Goal: Information Seeking & Learning: Find specific fact

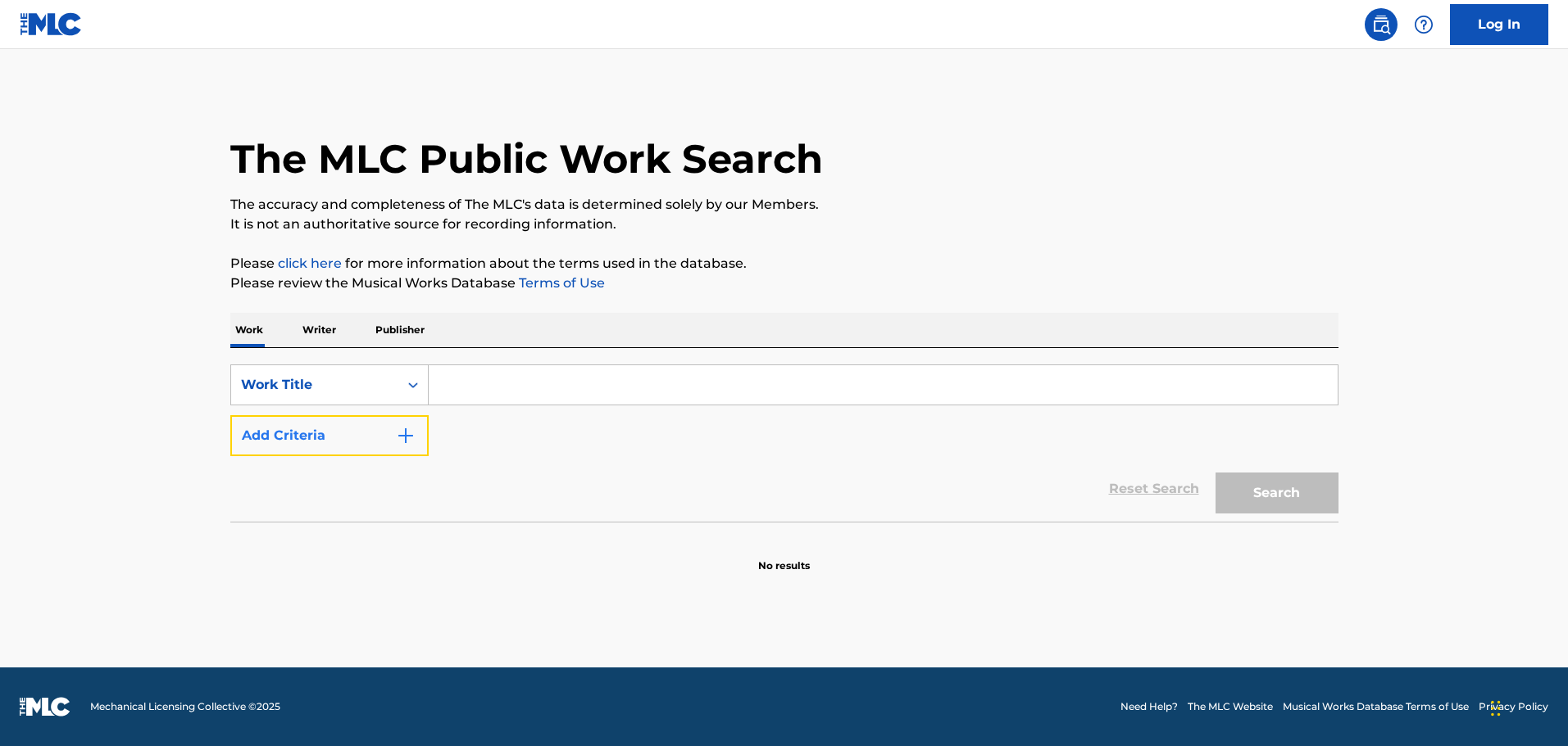
drag, startPoint x: 394, startPoint y: 442, endPoint x: 404, endPoint y: 442, distance: 10.0
click at [399, 442] on button "Add Criteria" at bounding box center [329, 435] width 199 height 41
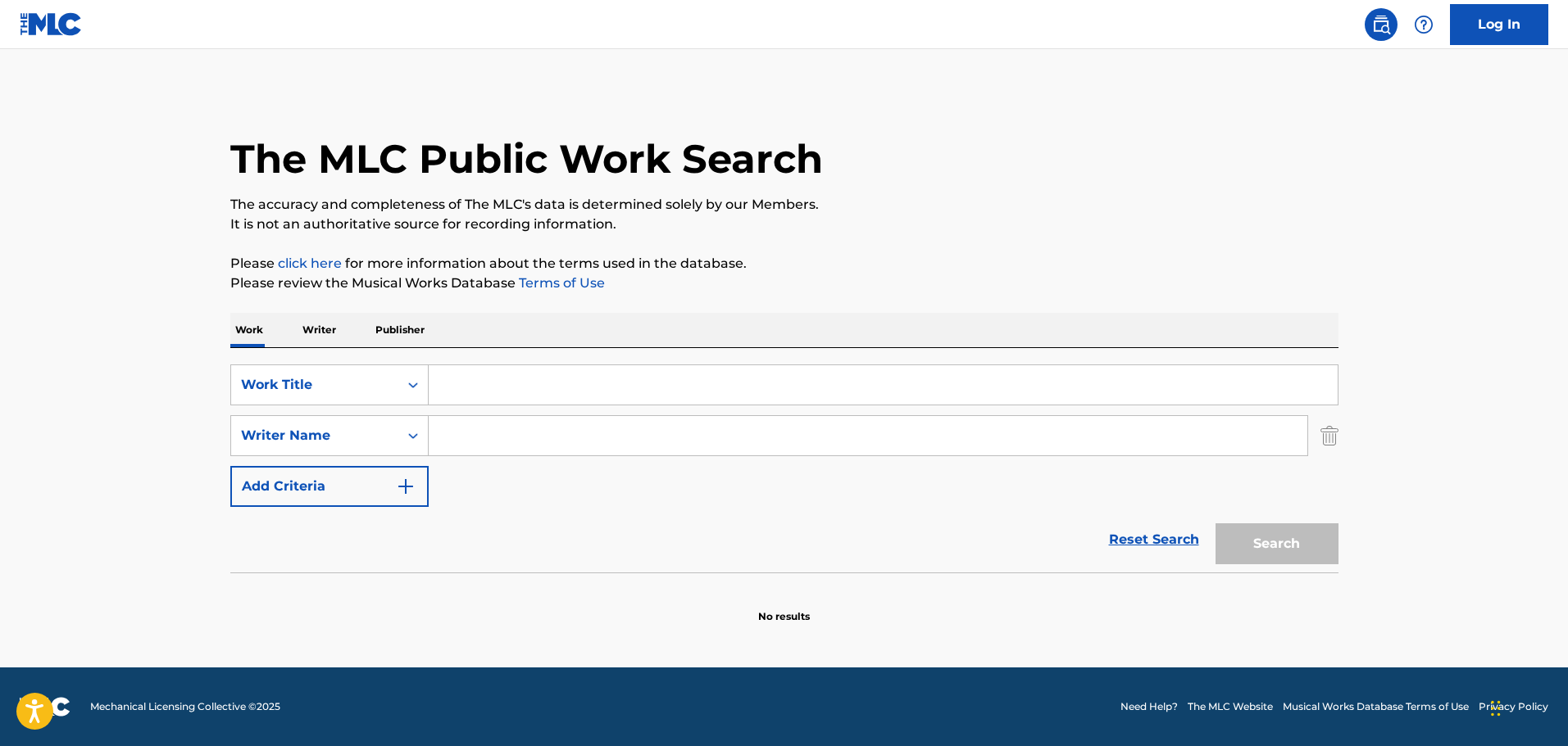
click at [450, 433] on input "Search Form" at bounding box center [868, 435] width 879 height 39
paste input "Daniel Lanois"
type input "Daniel Lanois"
click at [565, 377] on input "Search Form" at bounding box center [883, 384] width 909 height 39
type input "sling blade"
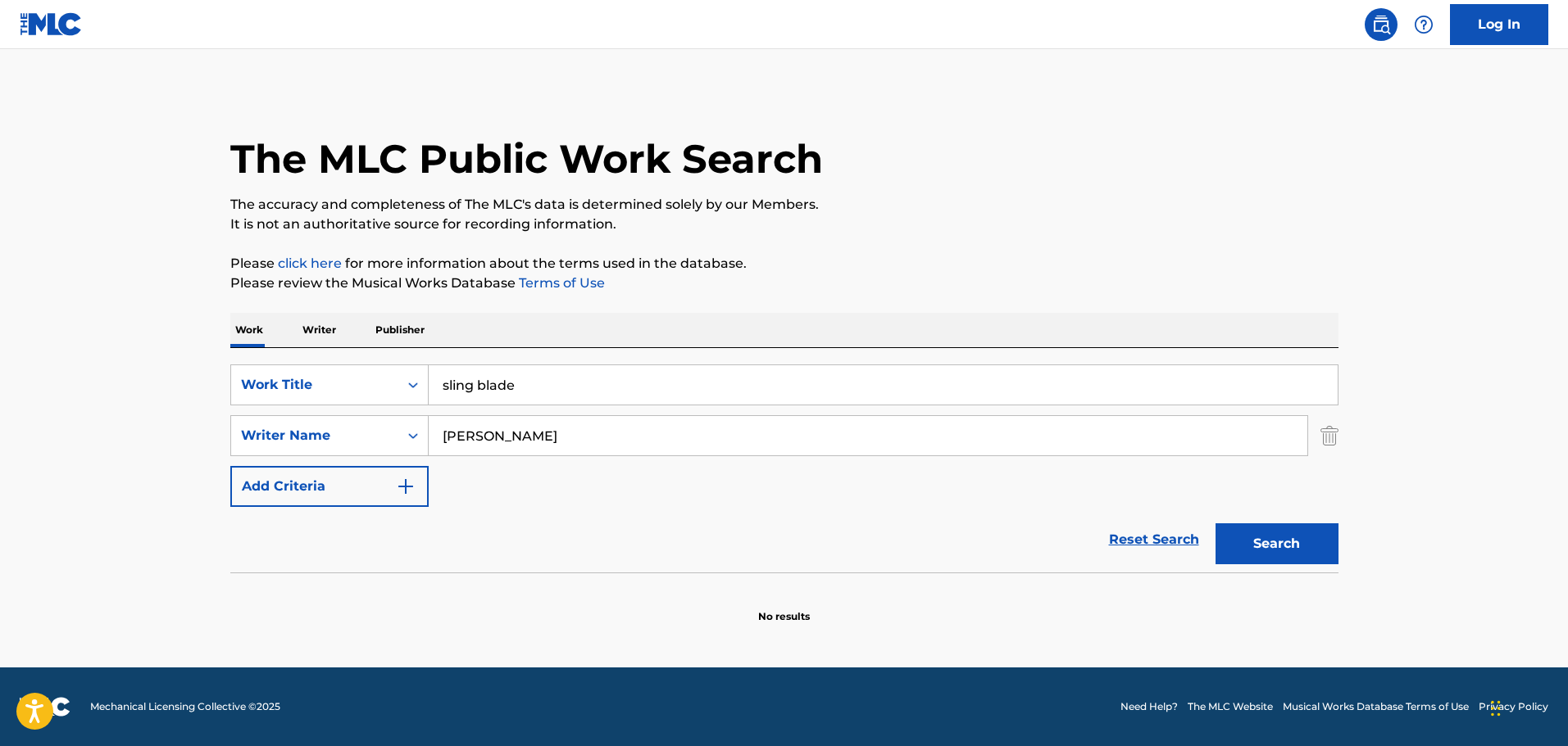
click at [1215, 523] on button "Search" at bounding box center [1276, 543] width 123 height 41
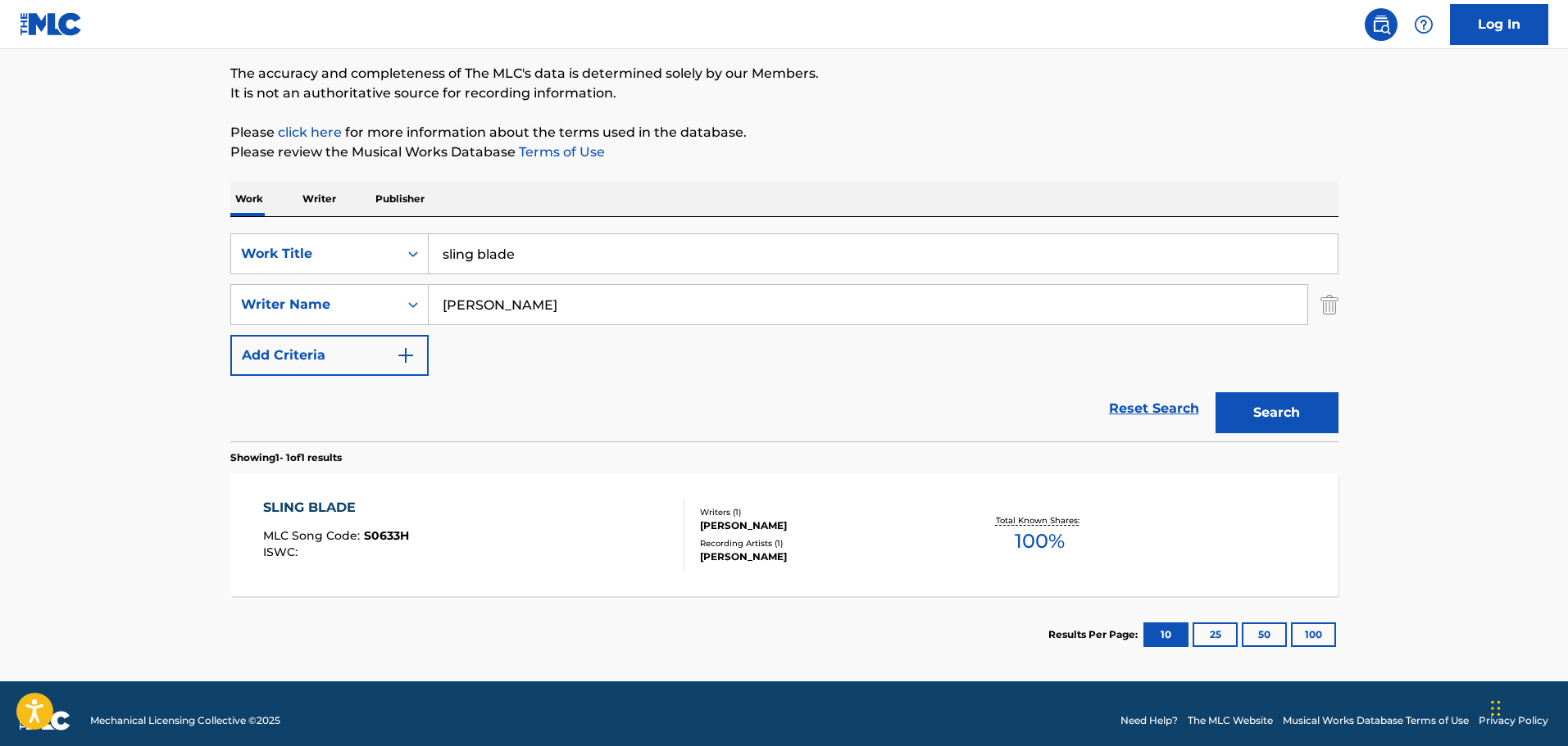
scroll to position [145, 0]
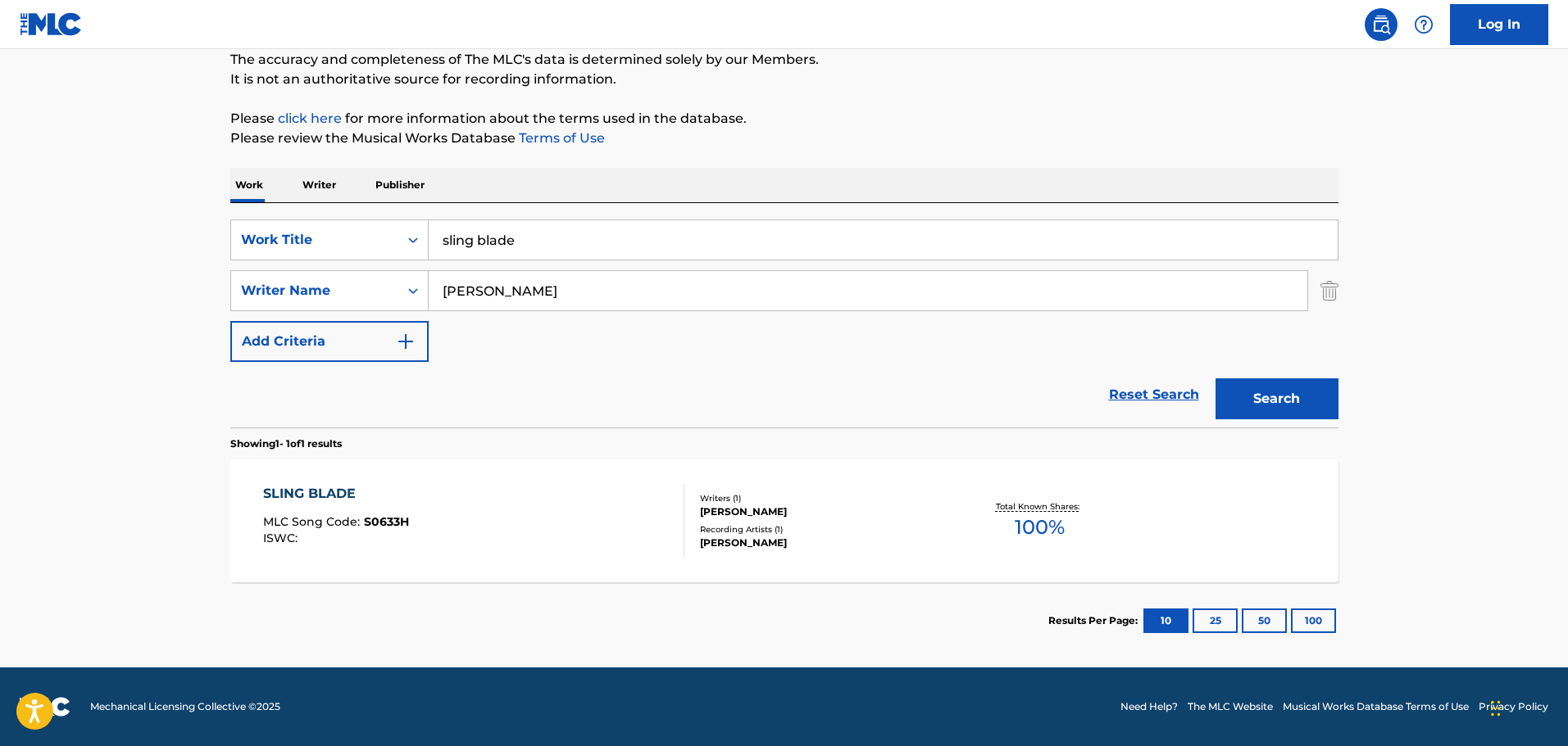
click at [608, 505] on div "SLING BLADE MLC Song Code : S0633H ISWC :" at bounding box center [473, 521] width 421 height 73
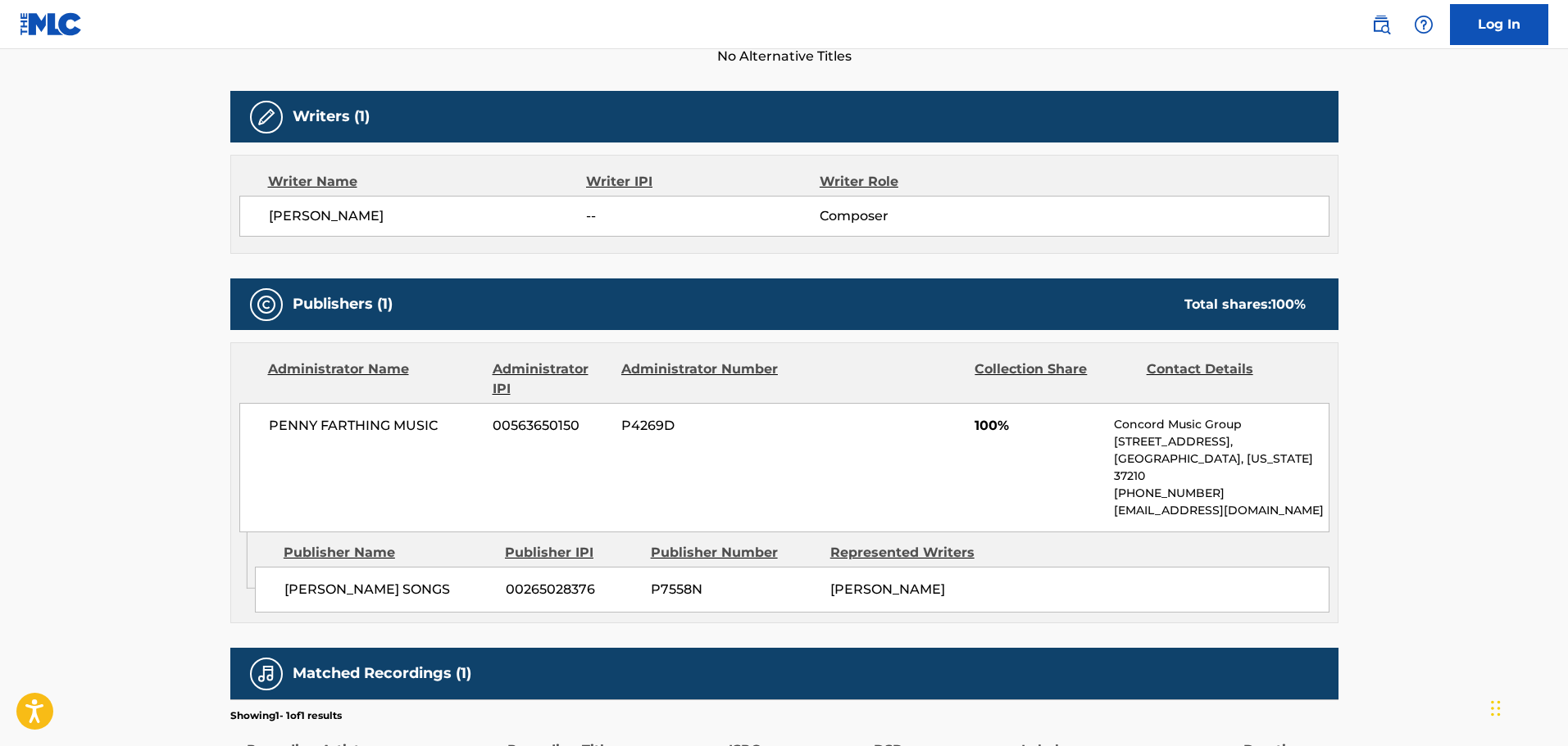
scroll to position [492, 0]
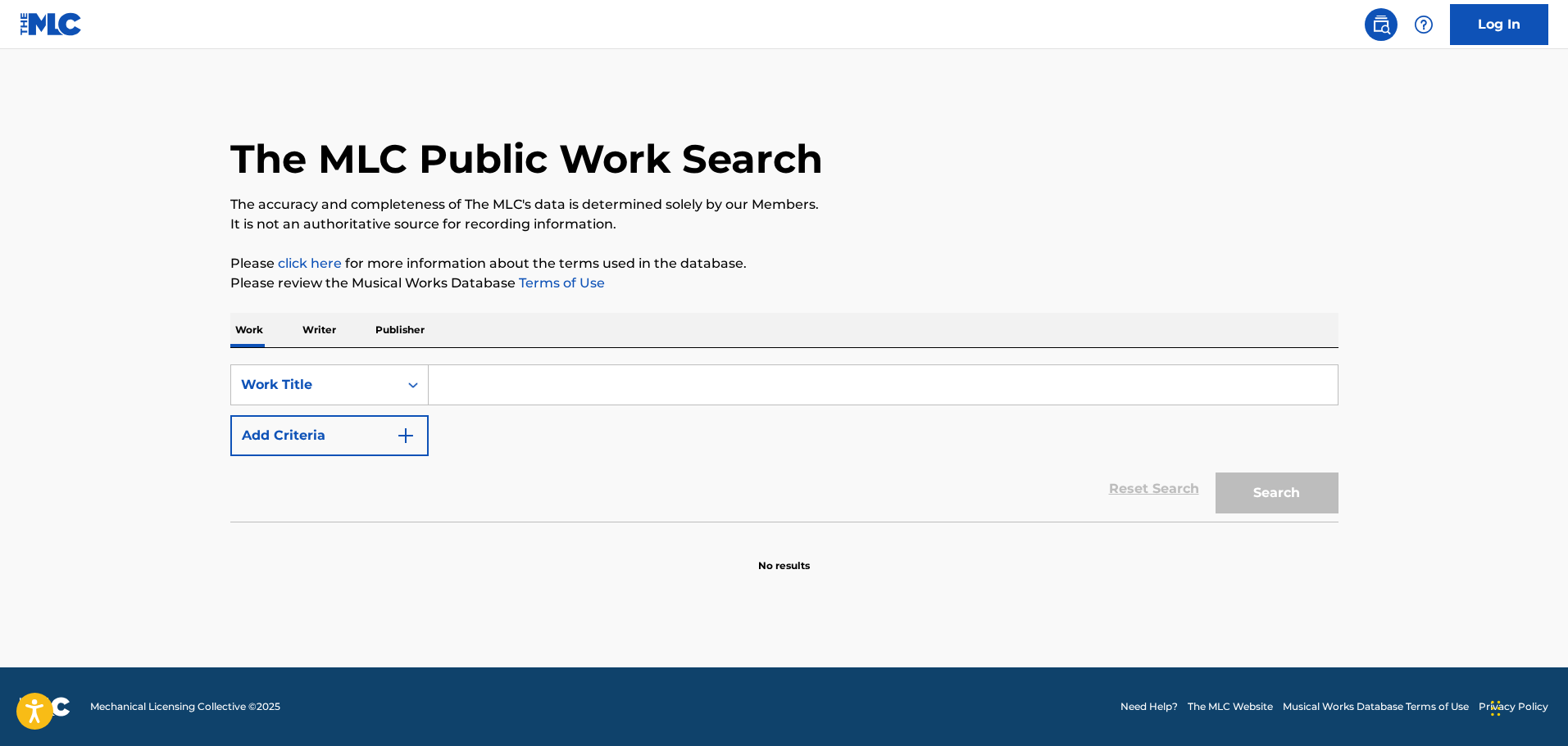
click at [580, 380] on input "Search Form" at bounding box center [883, 384] width 909 height 39
paste input "Stretch Your Face"
type input "Stretch Your Face"
click at [1273, 503] on button "Search" at bounding box center [1276, 493] width 123 height 41
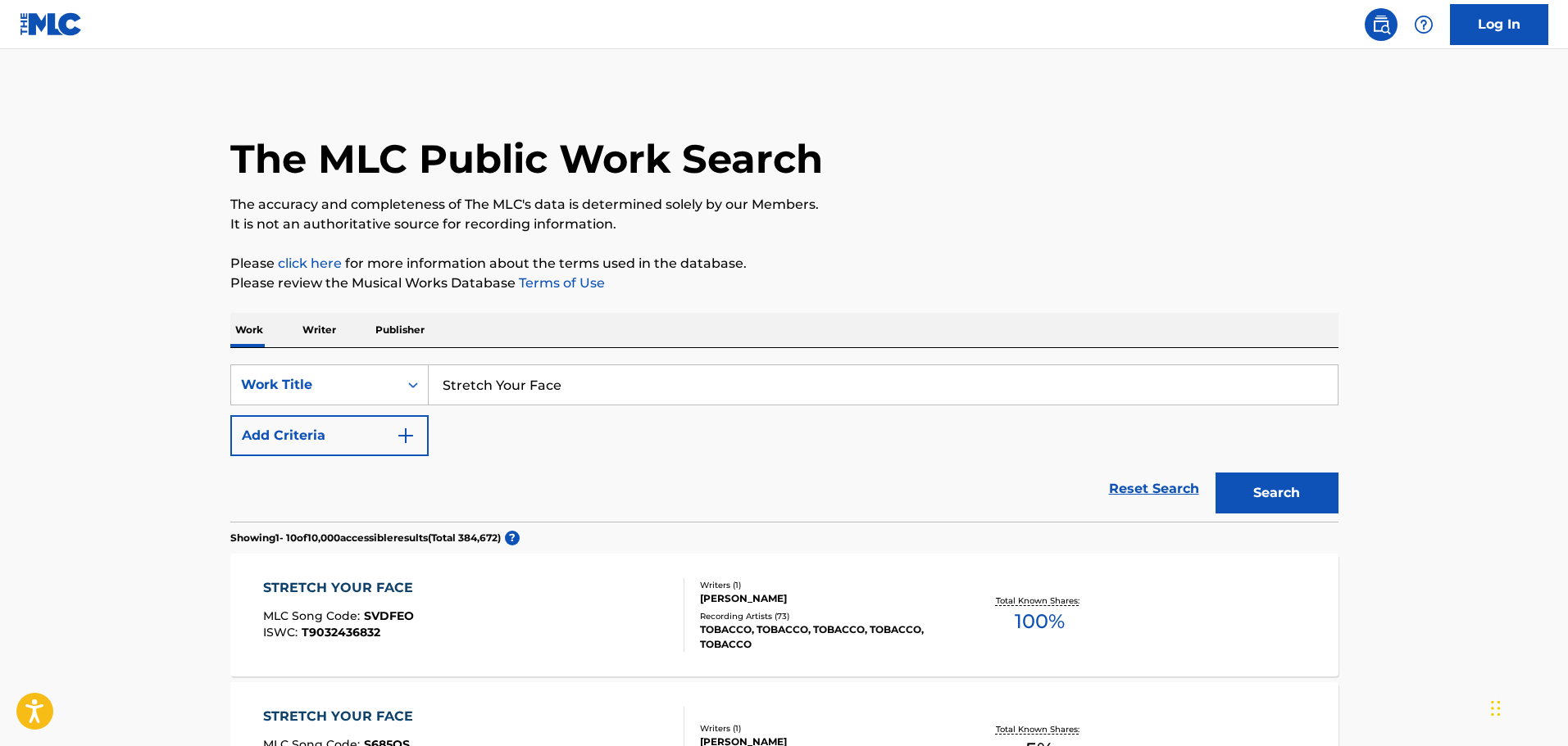
click at [584, 593] on div "STRETCH YOUR FACE MLC Song Code : SVDFEO ISWC : T9032436832" at bounding box center [473, 615] width 421 height 73
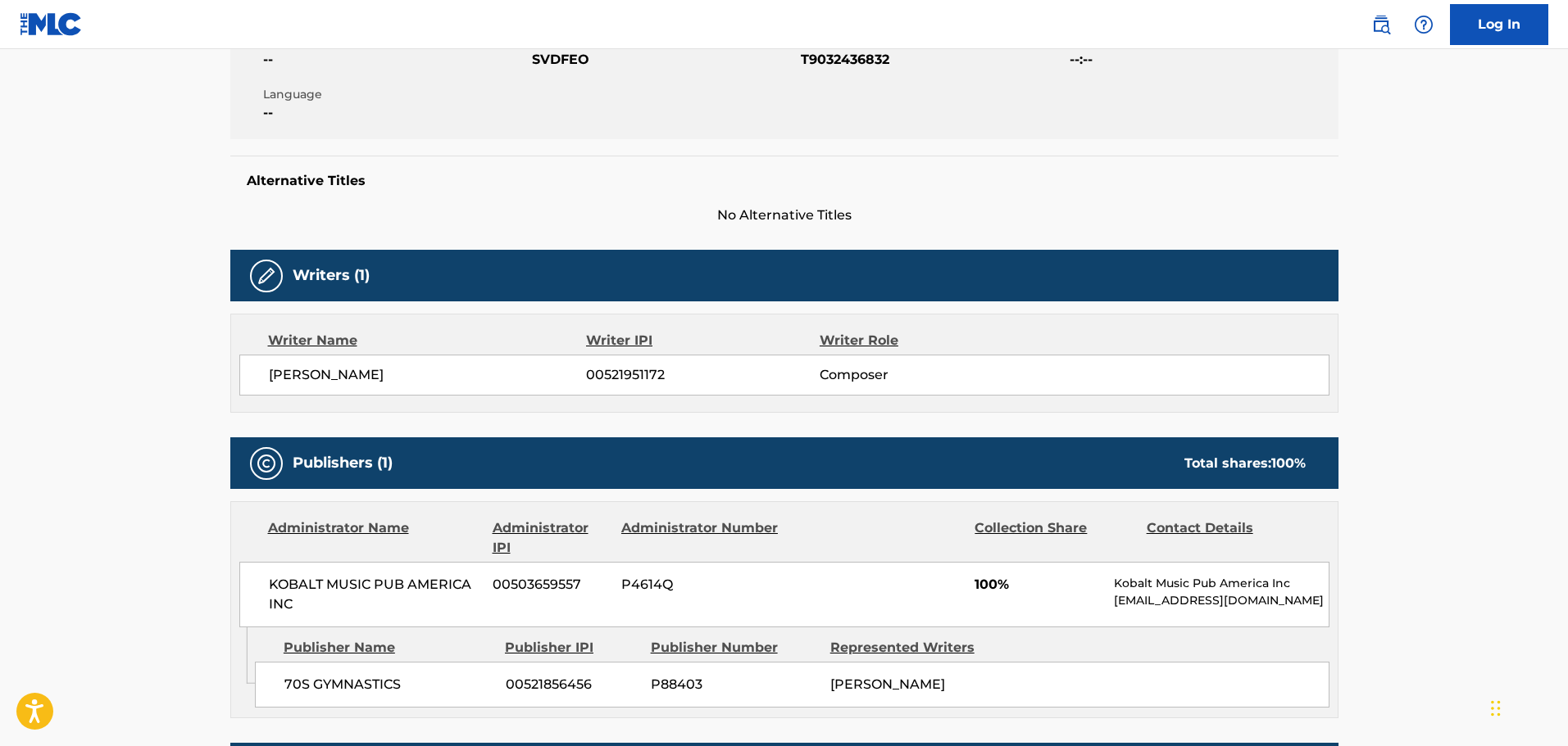
scroll to position [328, 0]
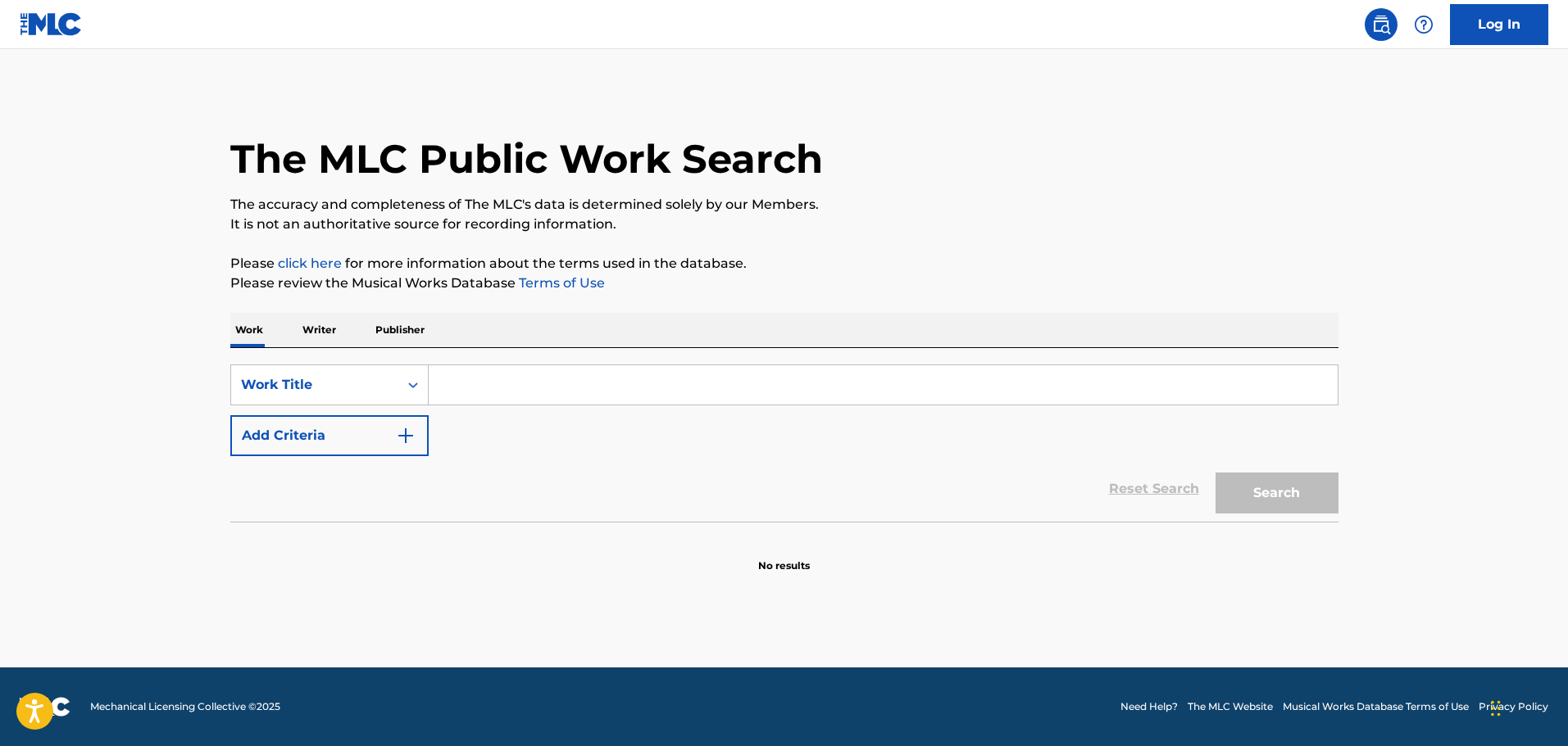
drag, startPoint x: 478, startPoint y: 379, endPoint x: 502, endPoint y: 333, distance: 51.9
click at [478, 379] on input "Search Form" at bounding box center [883, 384] width 909 height 39
click at [485, 384] on input "Search Form" at bounding box center [883, 384] width 909 height 39
paste input "WHERE IS MY MIND?"
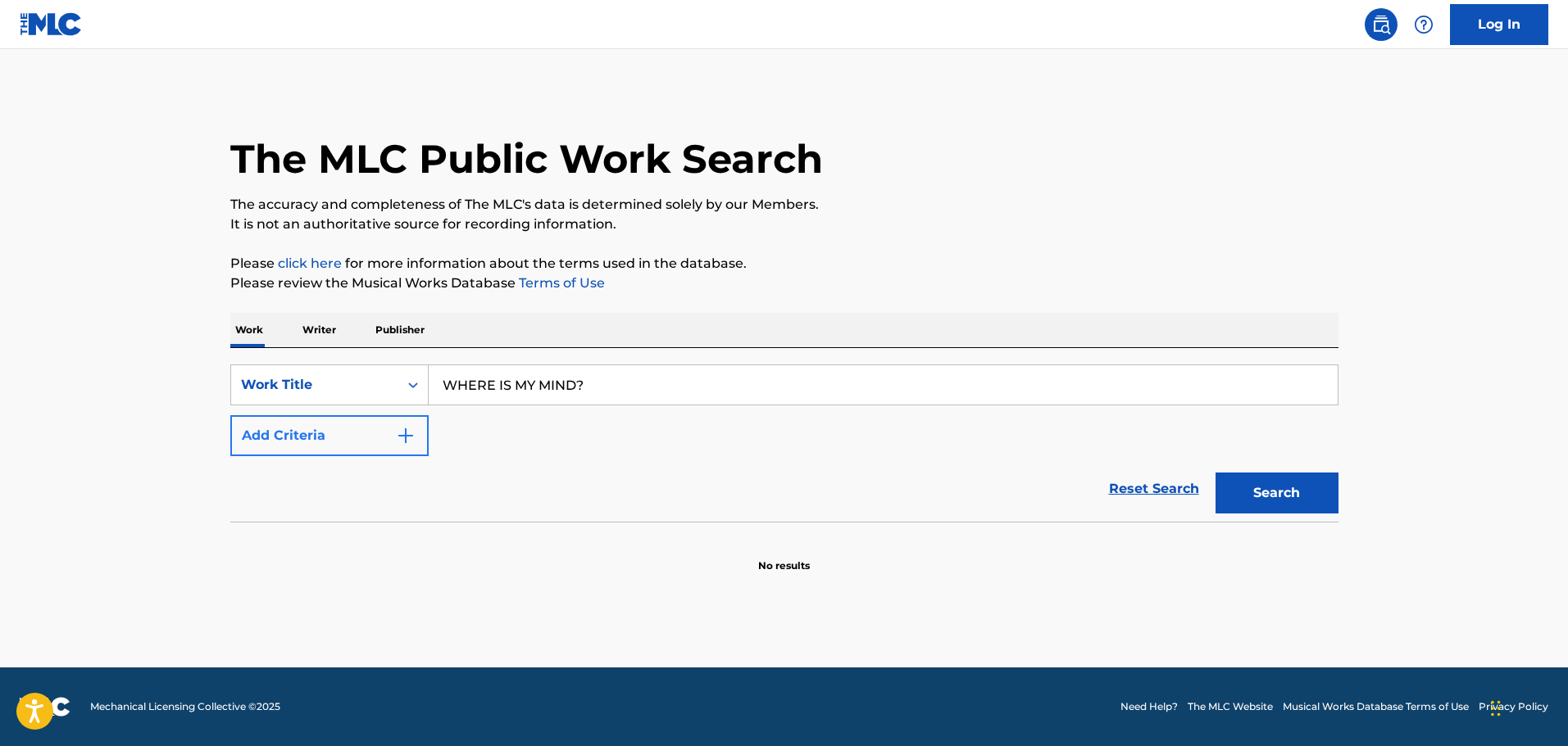
type input "WHERE IS MY MIND?"
click at [416, 440] on button "Add Criteria" at bounding box center [329, 435] width 199 height 41
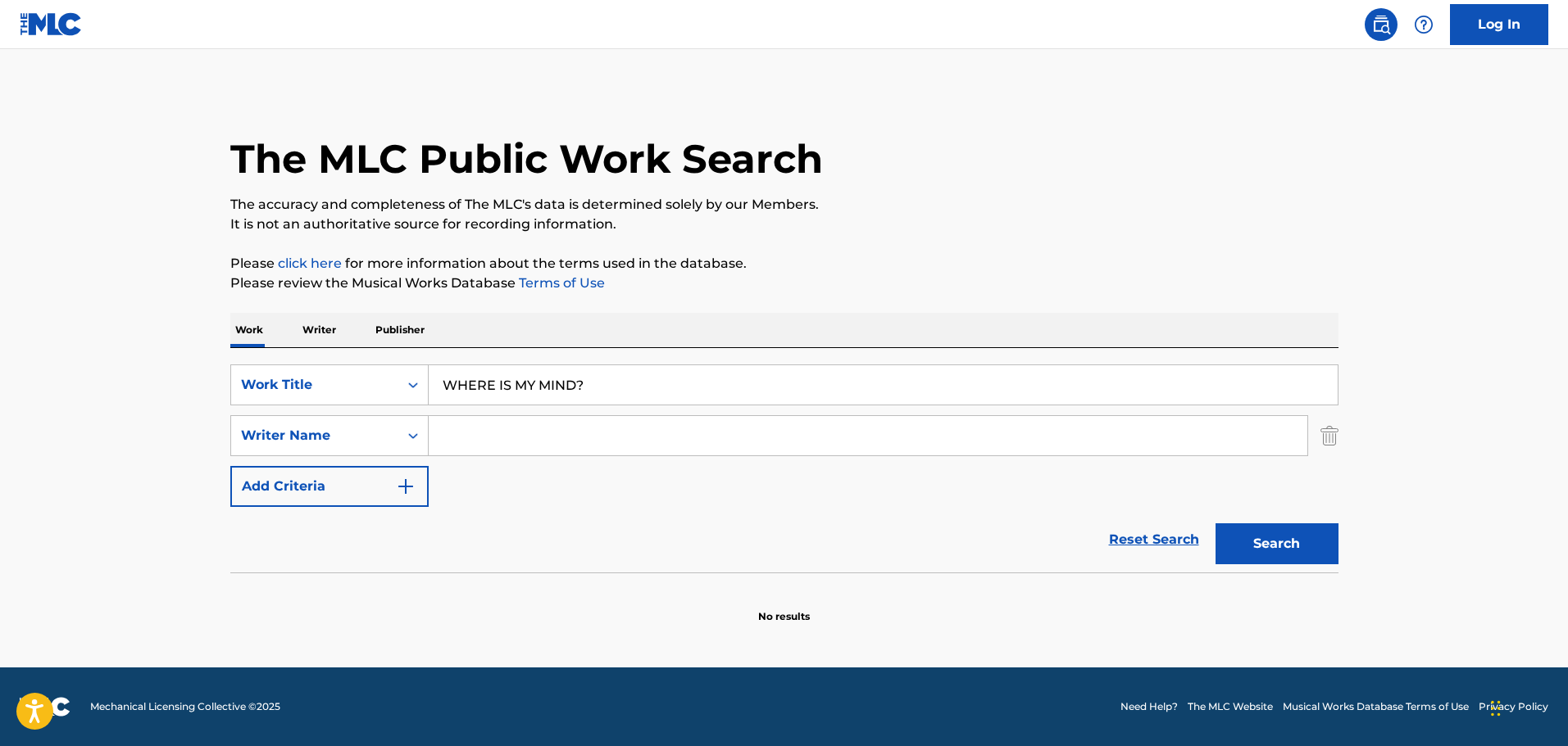
click at [495, 430] on input "Search Form" at bounding box center [868, 435] width 879 height 39
click at [500, 441] on input "Search Form" at bounding box center [868, 435] width 879 height 39
paste input "Charles Thompson"
type input "Charles Thompson"
click at [1236, 518] on div "Search" at bounding box center [1273, 539] width 131 height 66
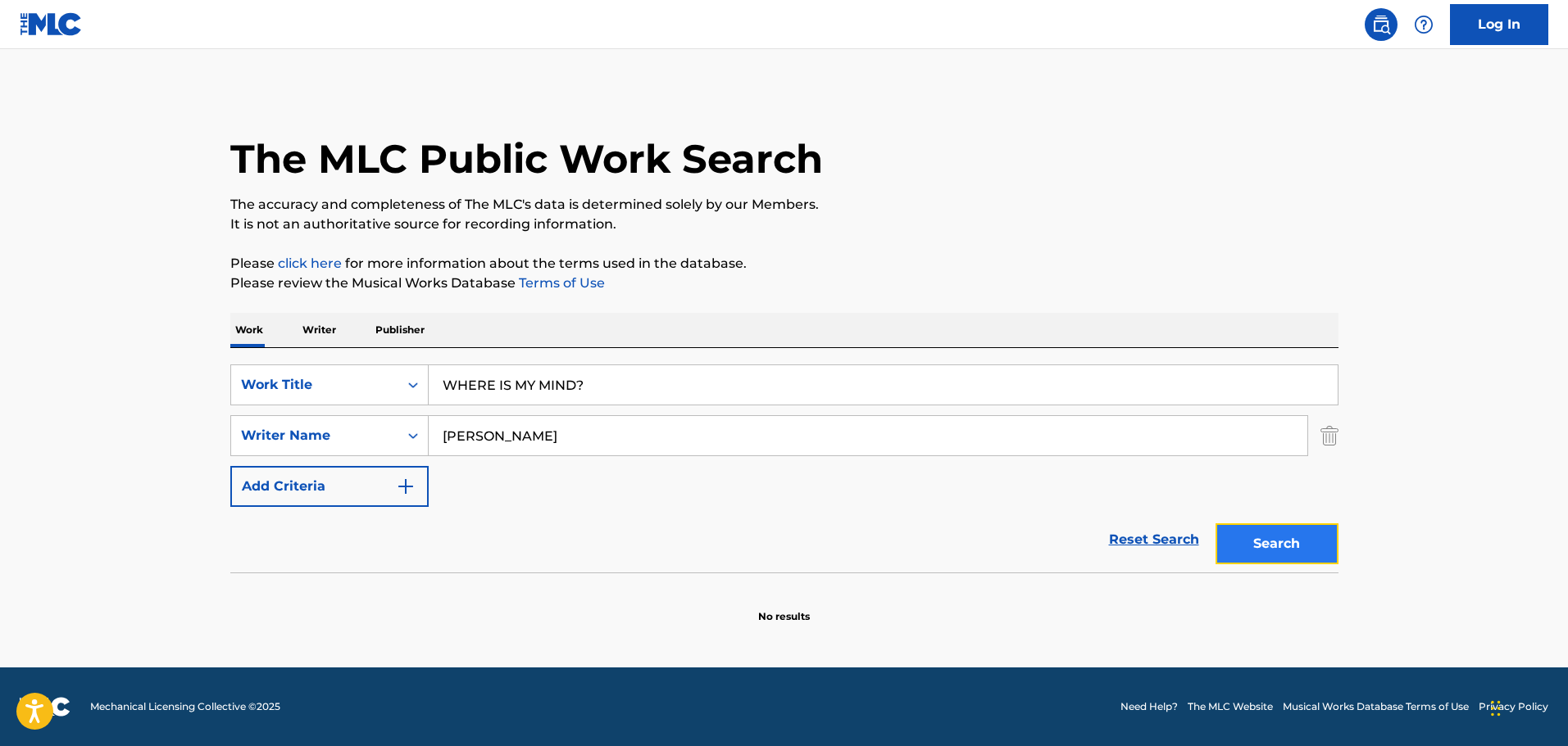
click at [1244, 534] on button "Search" at bounding box center [1276, 543] width 123 height 41
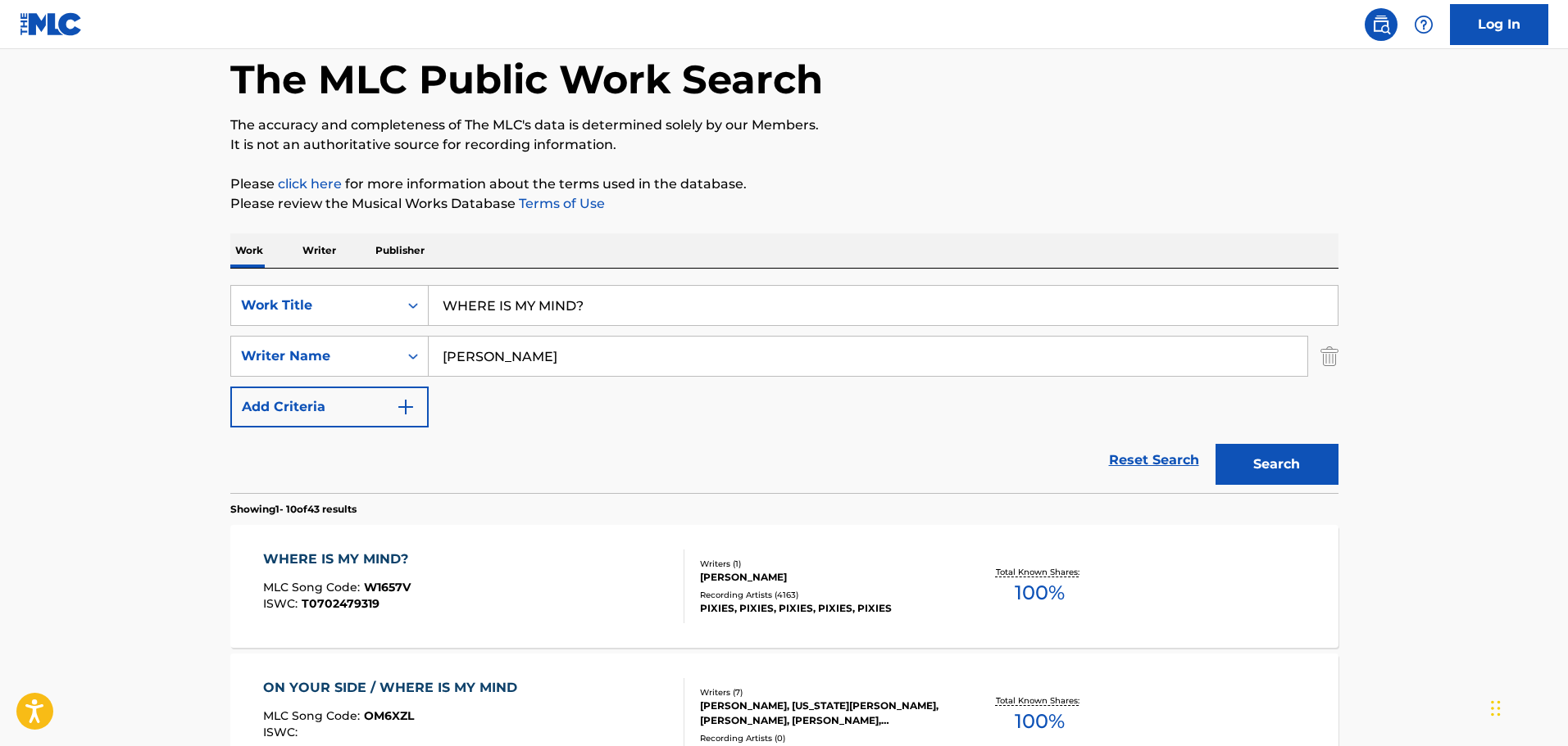
scroll to position [263, 0]
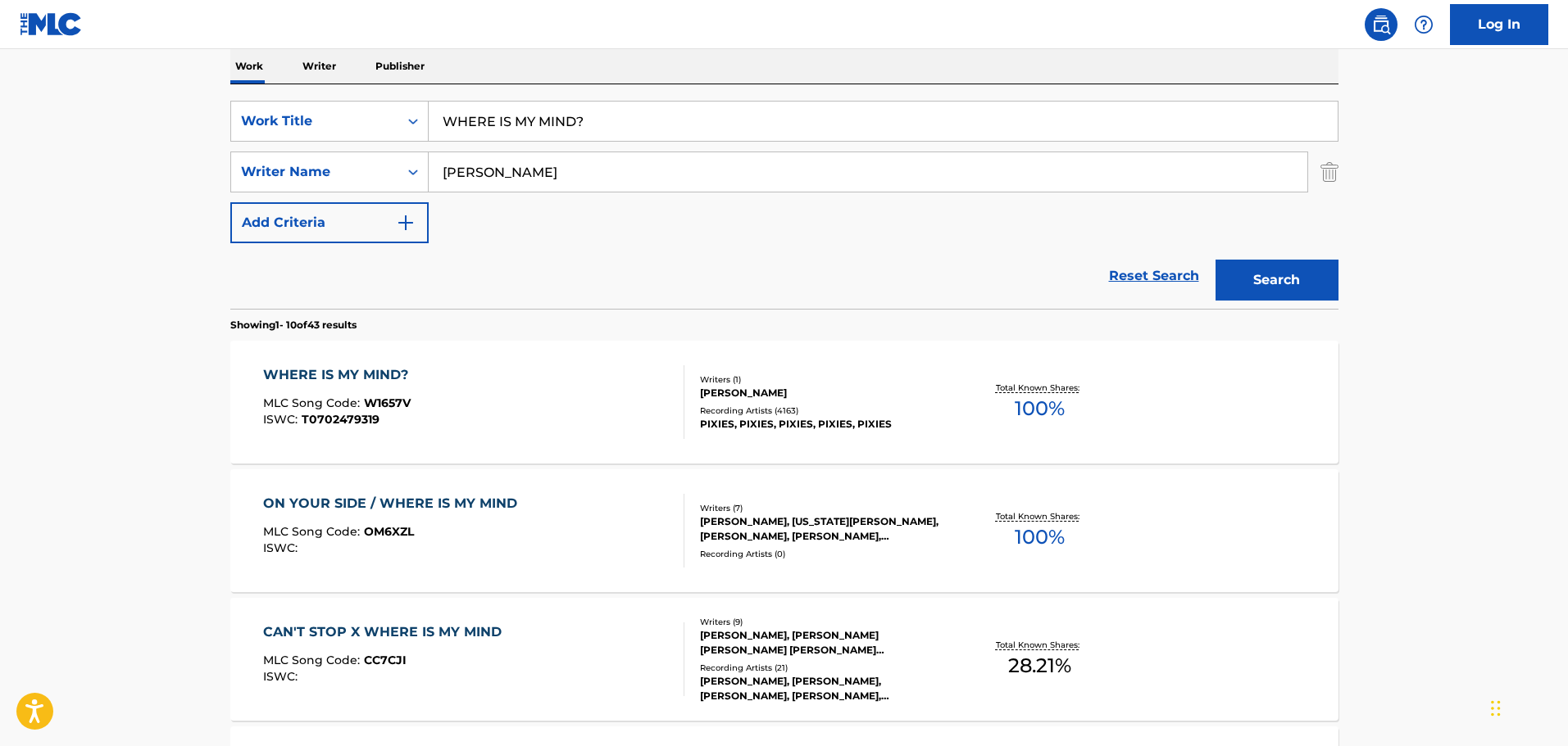
click at [532, 451] on div "WHERE IS MY MIND? MLC Song Code : W1657V ISWC : T0702479319 Writers ( 1 ) CHARL…" at bounding box center [784, 402] width 1108 height 123
